Goal: Information Seeking & Learning: Understand process/instructions

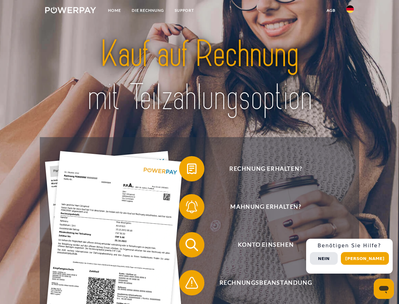
click at [71, 11] on img at bounding box center [70, 10] width 51 height 6
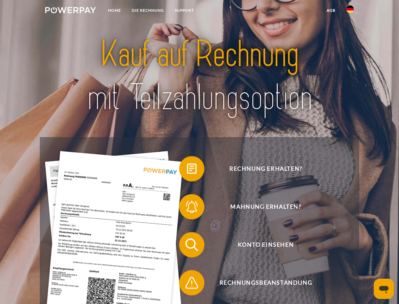
click at [350, 11] on img at bounding box center [351, 9] width 8 height 8
click at [331, 10] on link "agb" at bounding box center [332, 10] width 20 height 11
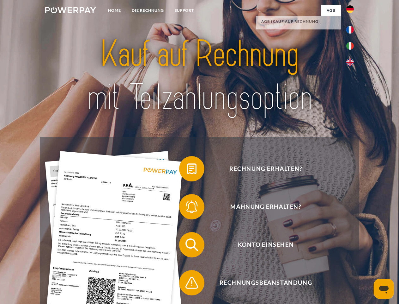
click at [187, 170] on span at bounding box center [183, 169] width 32 height 32
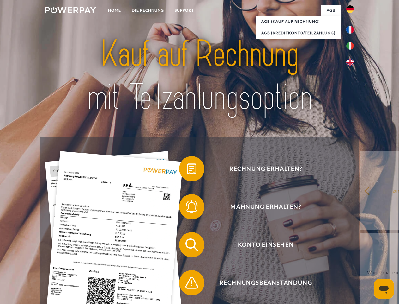
click at [361, 208] on link "zurück" at bounding box center [400, 190] width 79 height 79
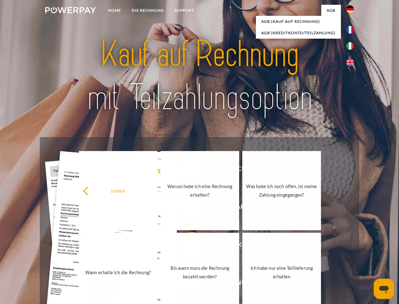
click at [158, 246] on link "Wann erhalte ich die Rechnung?" at bounding box center [118, 271] width 79 height 79
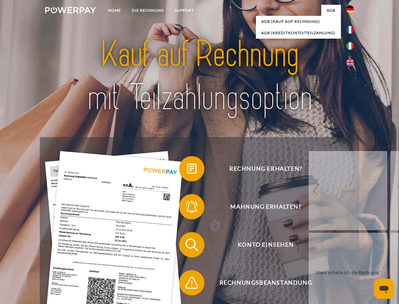
click at [187, 284] on span at bounding box center [183, 283] width 32 height 32
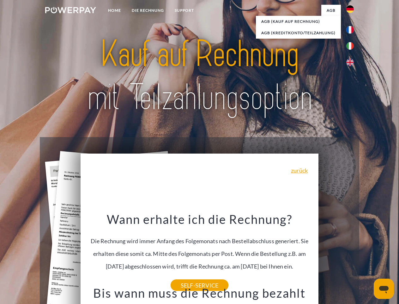
click at [337, 257] on span "Konto einsehen" at bounding box center [265, 244] width 155 height 25
click at [367, 258] on header "Home DIE RECHNUNG SUPPORT" at bounding box center [199, 218] width 399 height 437
